Goal: Entertainment & Leisure: Browse casually

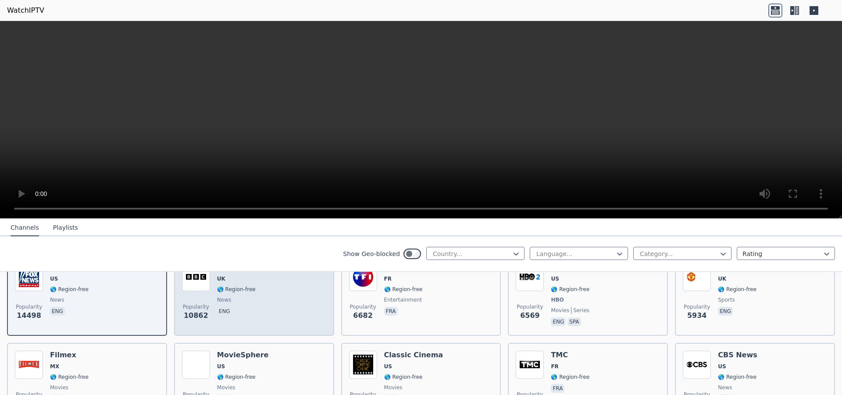
scroll to position [147, 0]
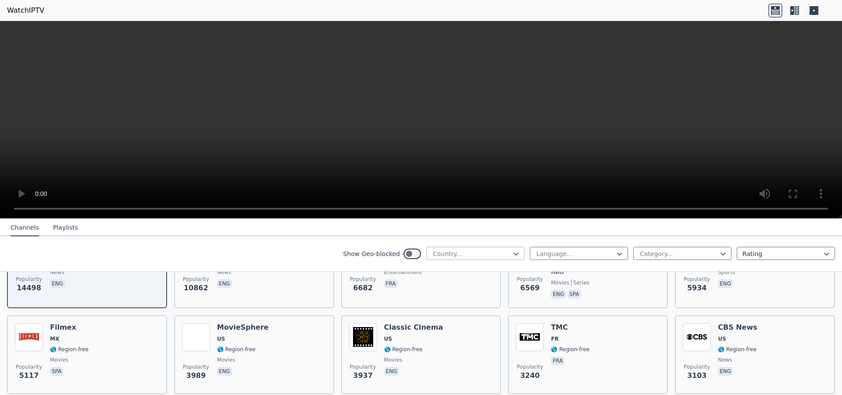
click at [433, 254] on div at bounding box center [472, 253] width 80 height 9
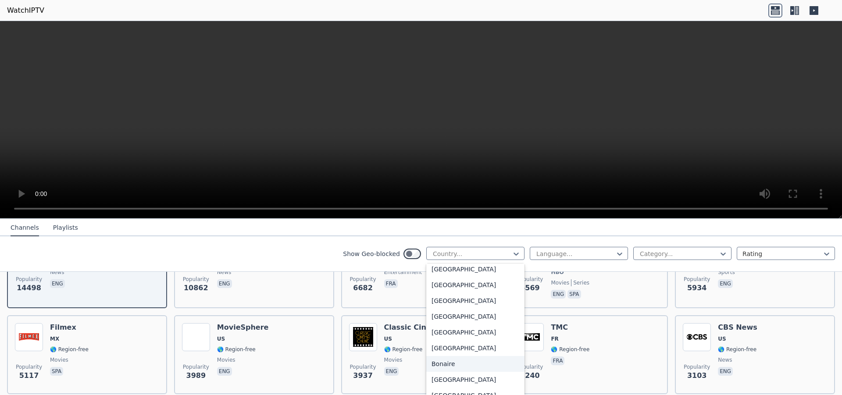
scroll to position [221, 0]
click at [445, 318] on div "[GEOGRAPHIC_DATA]" at bounding box center [475, 321] width 98 height 16
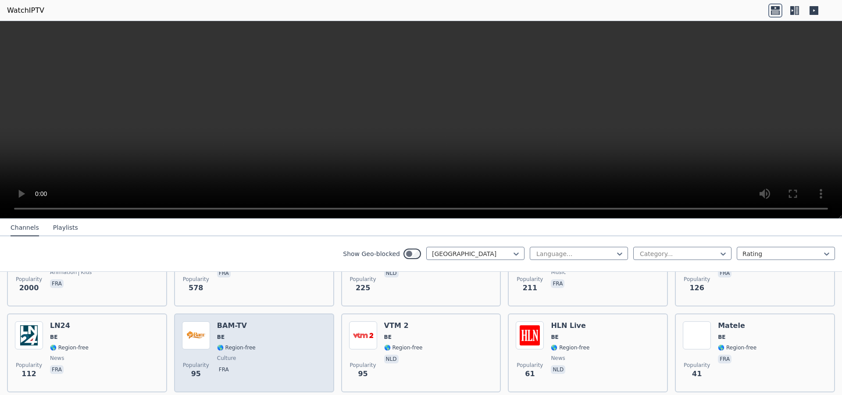
click at [251, 324] on div "Popularity 95 BAM-TV BE 🌎 Region-free culture fra" at bounding box center [254, 352] width 144 height 63
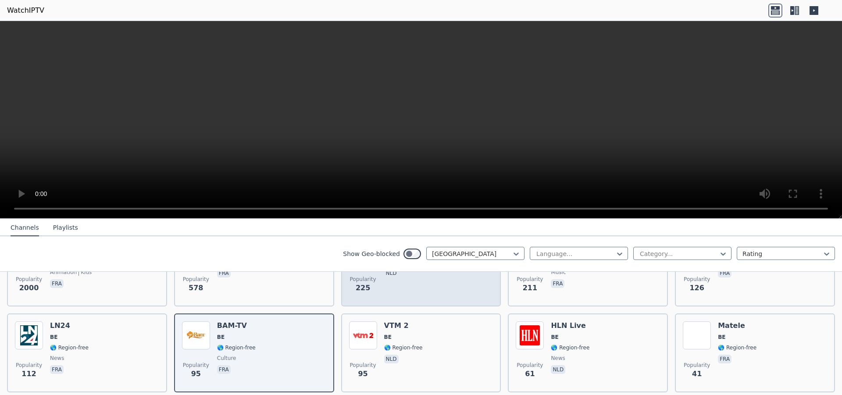
scroll to position [221, 0]
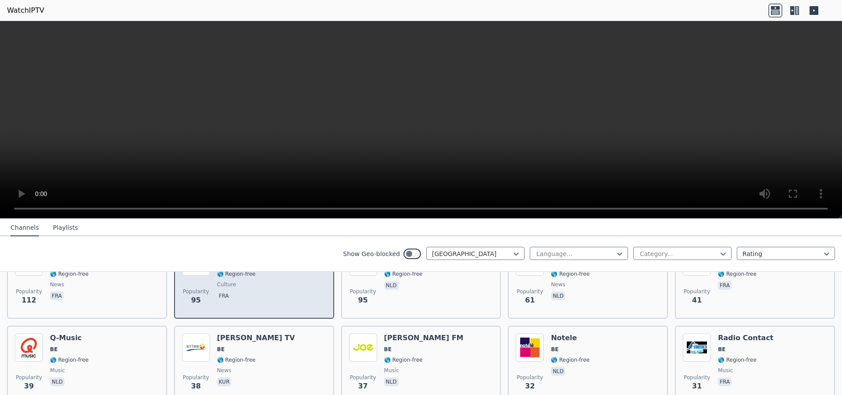
click at [272, 299] on div "Popularity 95 BAM-TV BE 🌎 Region-free culture fra" at bounding box center [254, 279] width 144 height 63
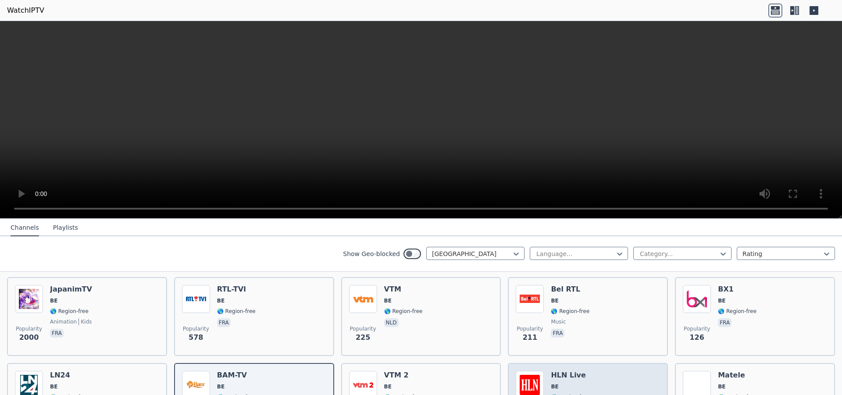
scroll to position [74, 0]
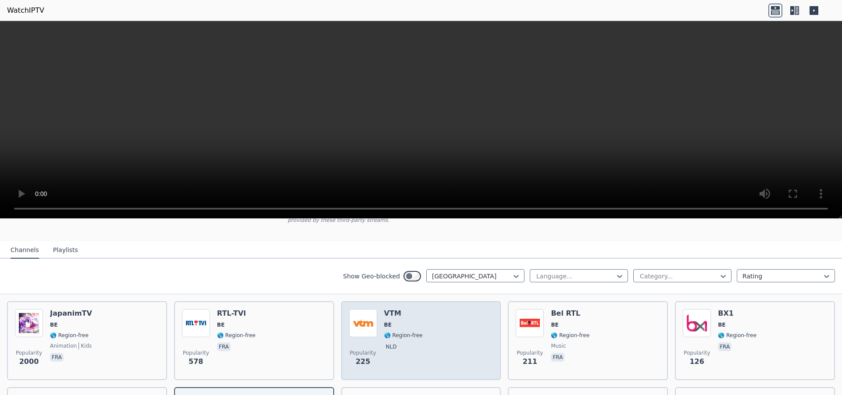
click at [477, 311] on div "Popularity 225 VTM BE 🌎 Region-free nld" at bounding box center [421, 340] width 144 height 63
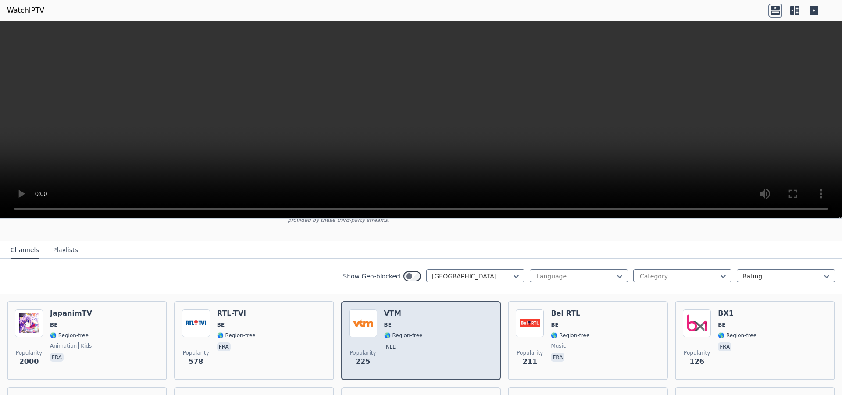
click at [477, 311] on div "Popularity 225 VTM BE 🌎 Region-free nld" at bounding box center [421, 340] width 144 height 63
click at [422, 321] on div "Popularity 225 VTM BE 🌎 Region-free nld" at bounding box center [421, 340] width 144 height 63
